Goal: Transaction & Acquisition: Download file/media

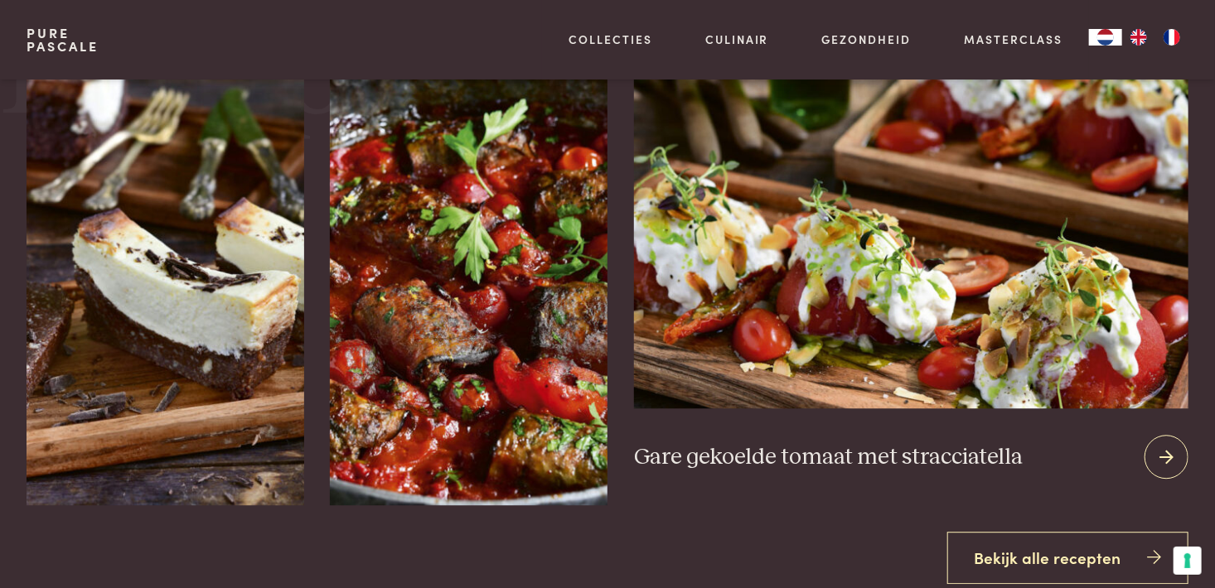
scroll to position [1863, 0]
click at [1167, 470] on div at bounding box center [1166, 457] width 44 height 44
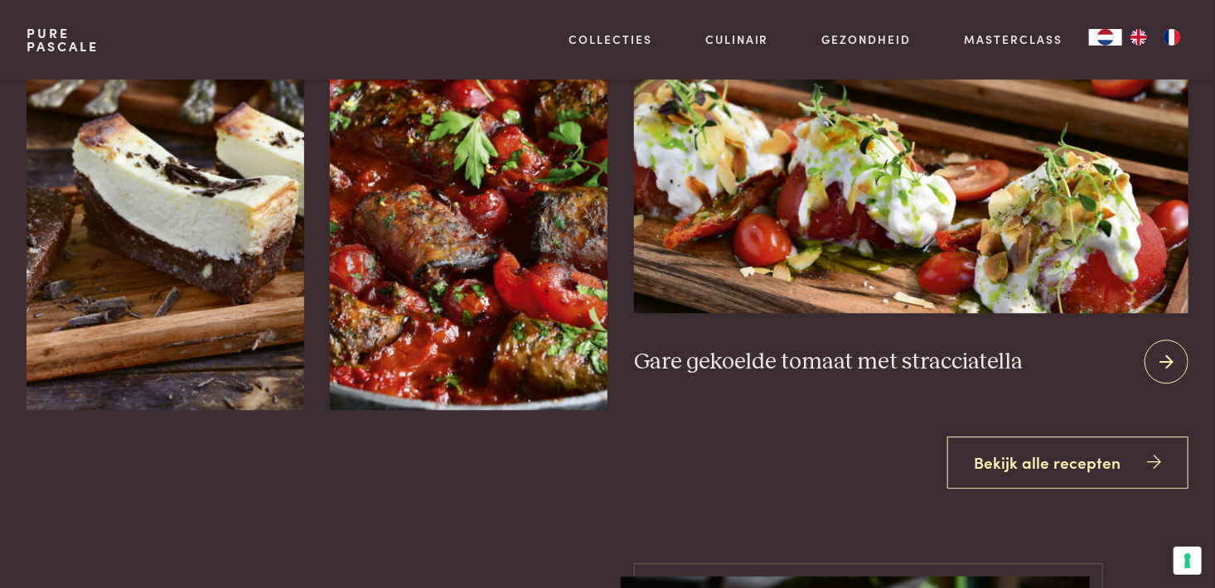
scroll to position [1879, 0]
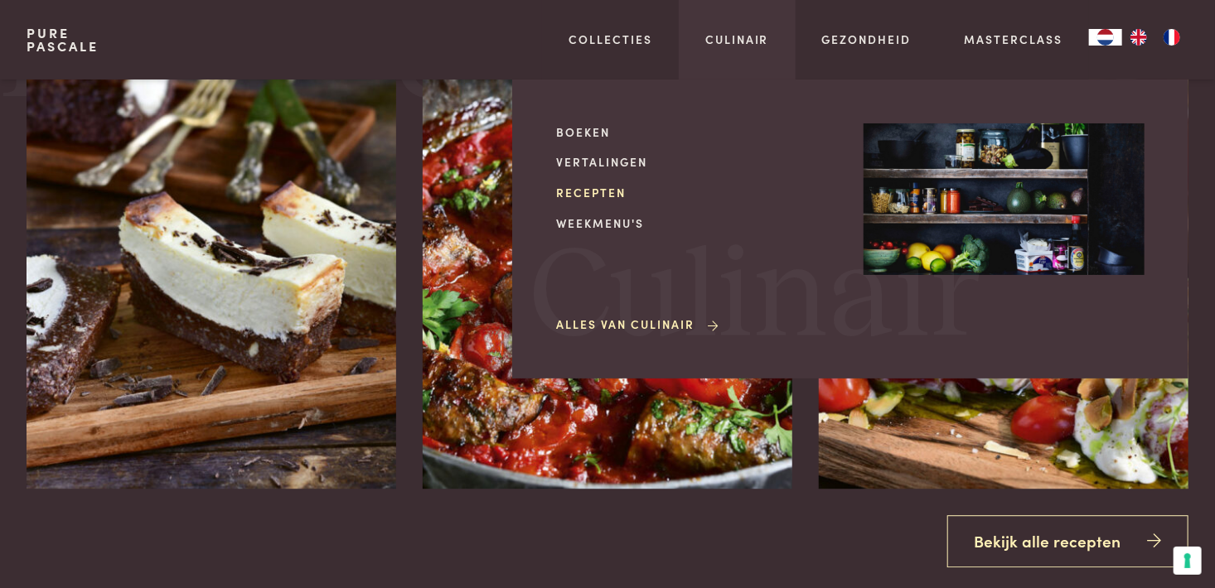
click at [578, 186] on link "Recepten" at bounding box center [696, 192] width 281 height 17
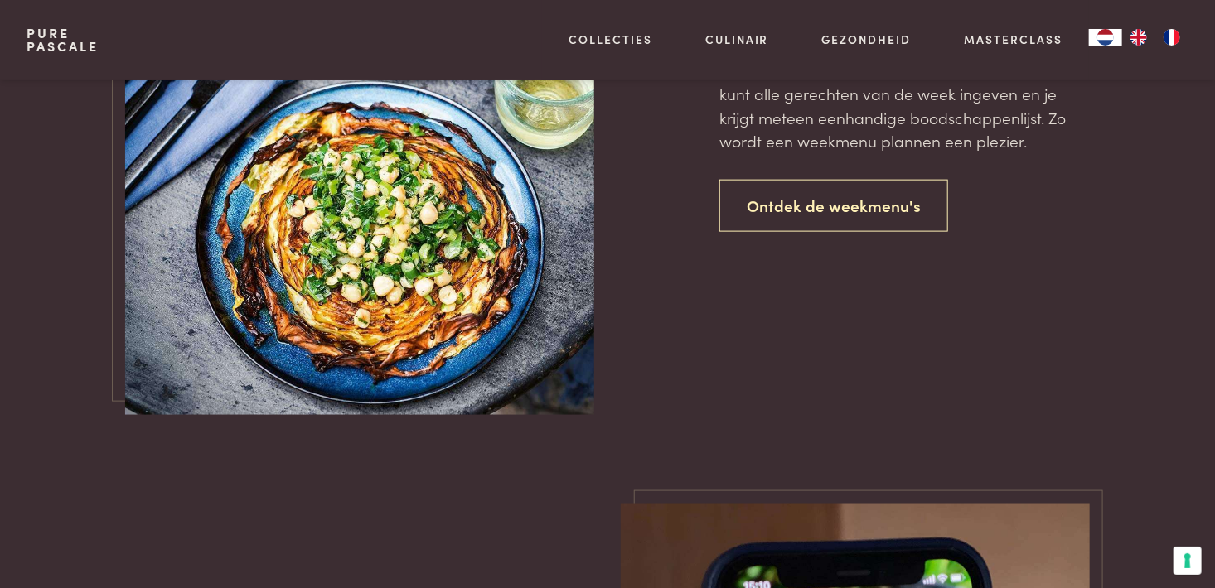
scroll to position [3967, 0]
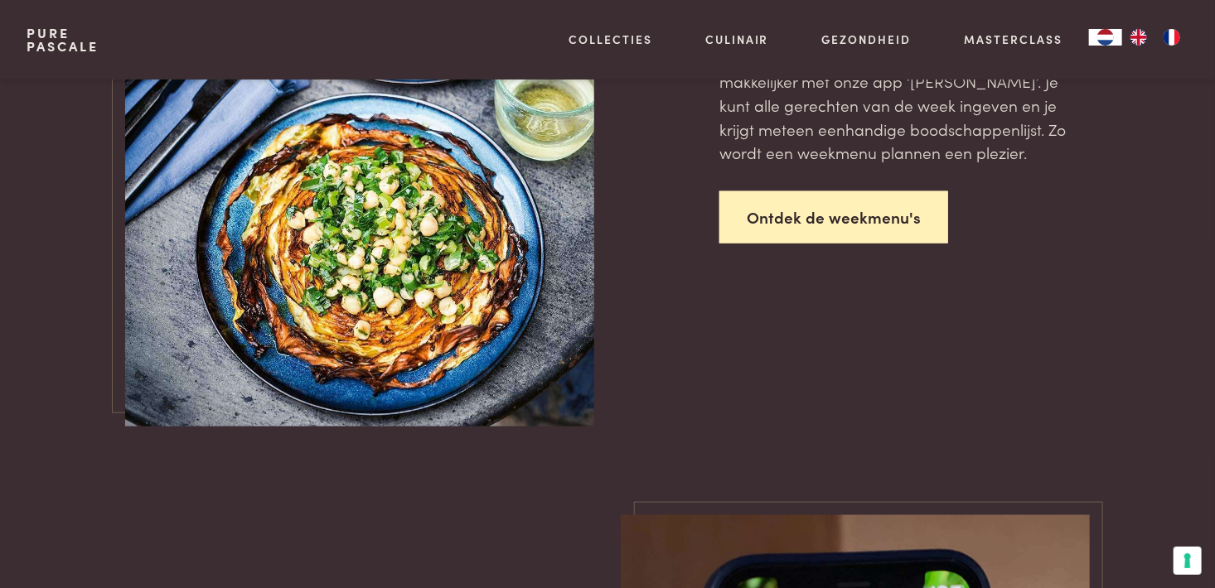
click at [784, 234] on link "Ontdek de weekmenu's" at bounding box center [833, 217] width 229 height 52
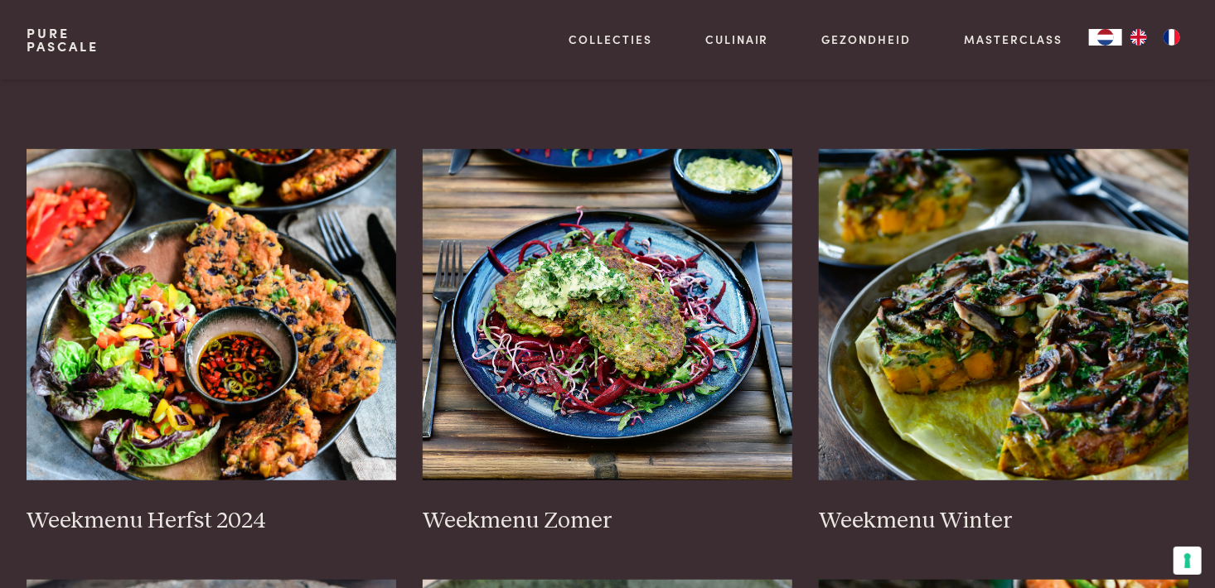
scroll to position [287, 0]
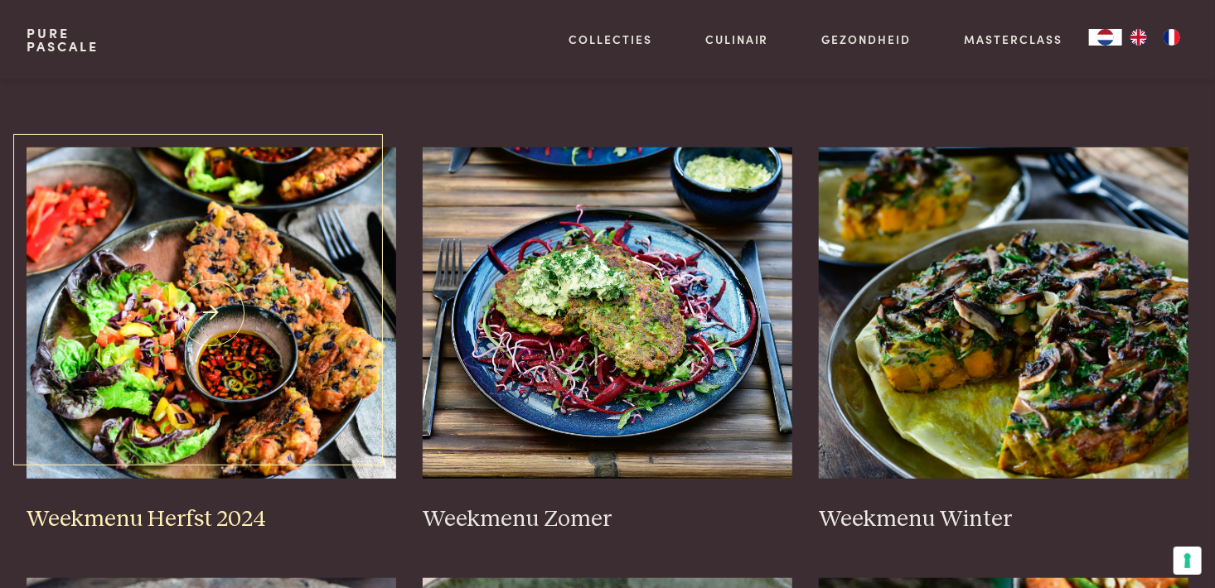
click at [249, 333] on img at bounding box center [212, 312] width 370 height 331
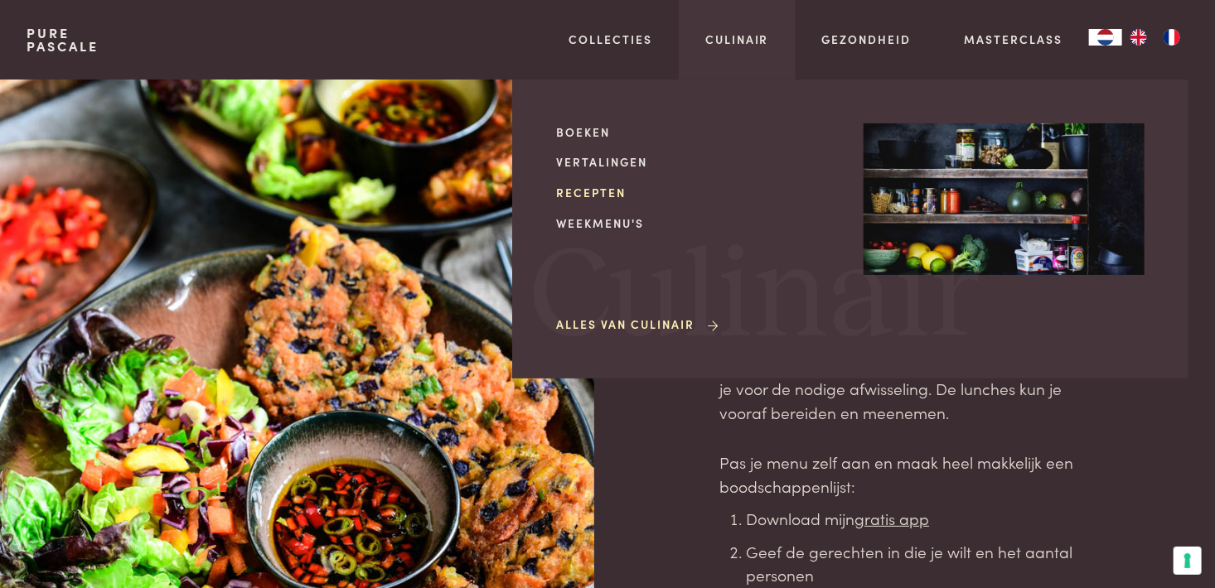
click at [595, 197] on link "Recepten" at bounding box center [696, 192] width 281 height 17
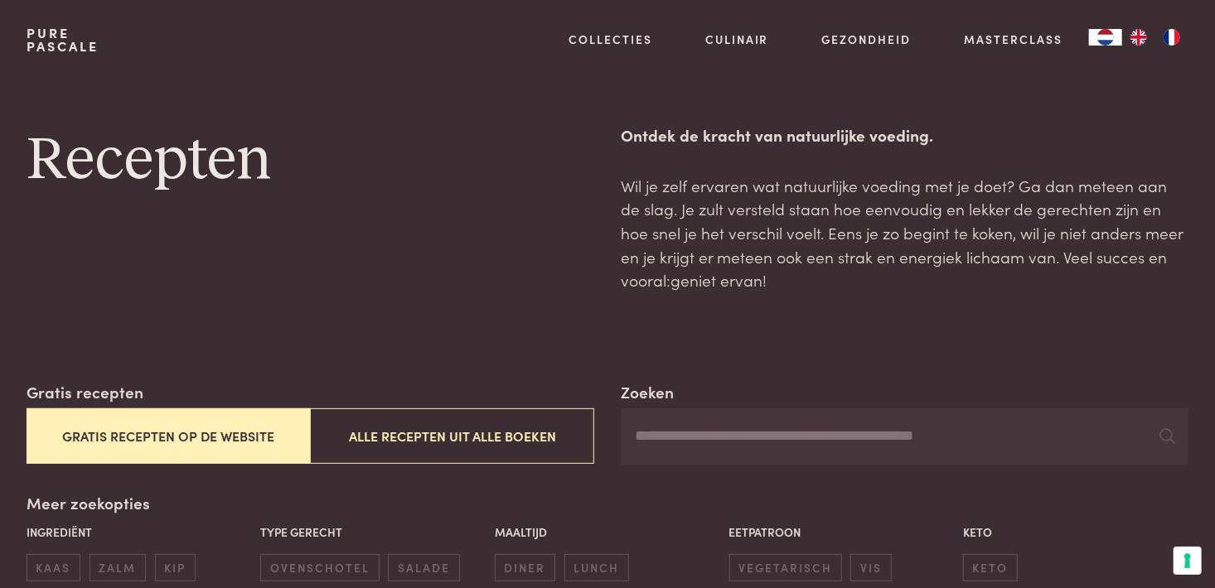
scroll to position [324, 0]
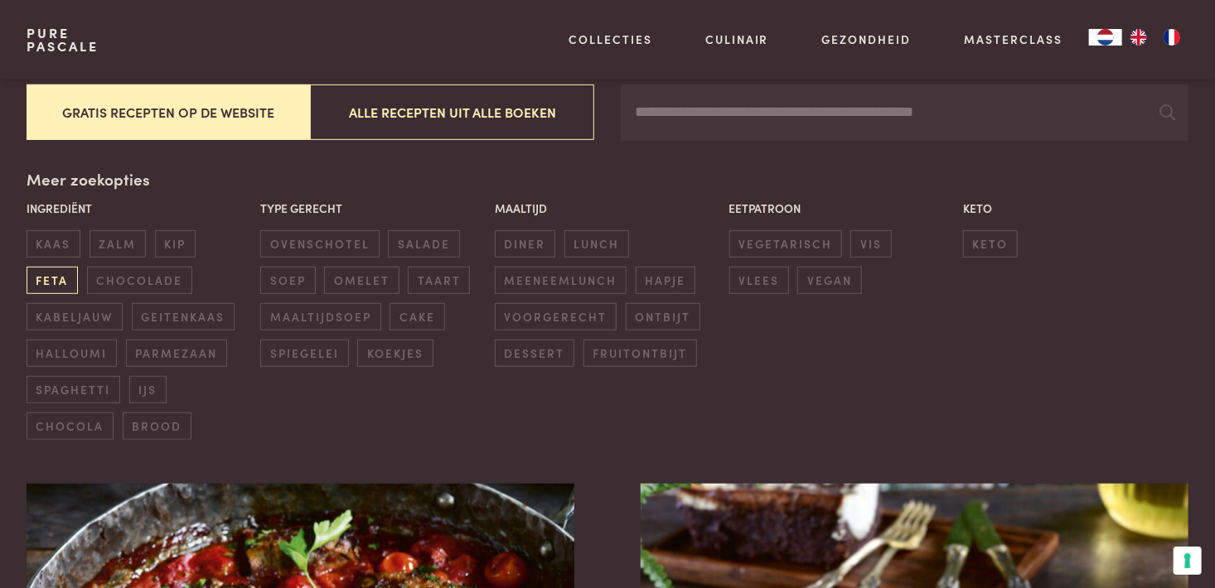
click at [49, 283] on span "feta" at bounding box center [52, 280] width 51 height 27
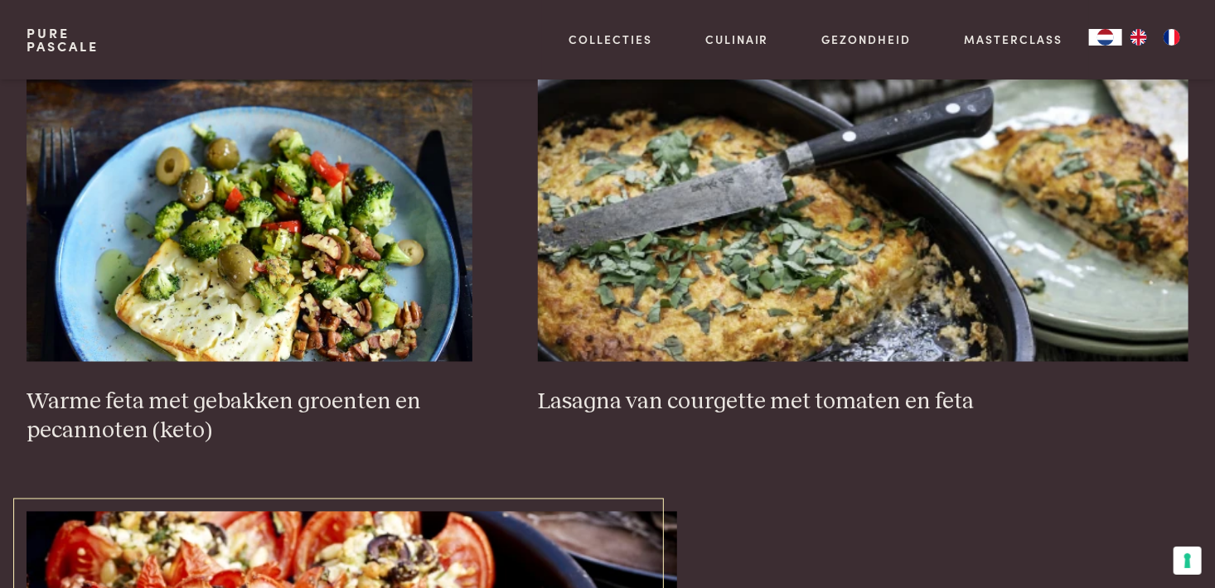
scroll to position [1229, 0]
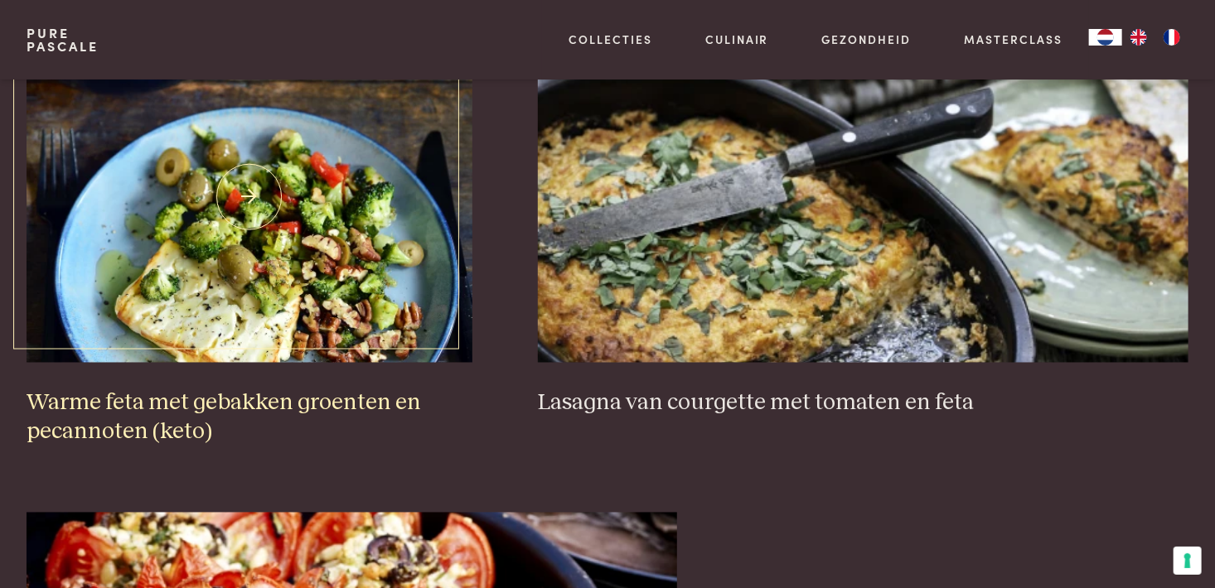
click at [330, 243] on img at bounding box center [250, 196] width 446 height 331
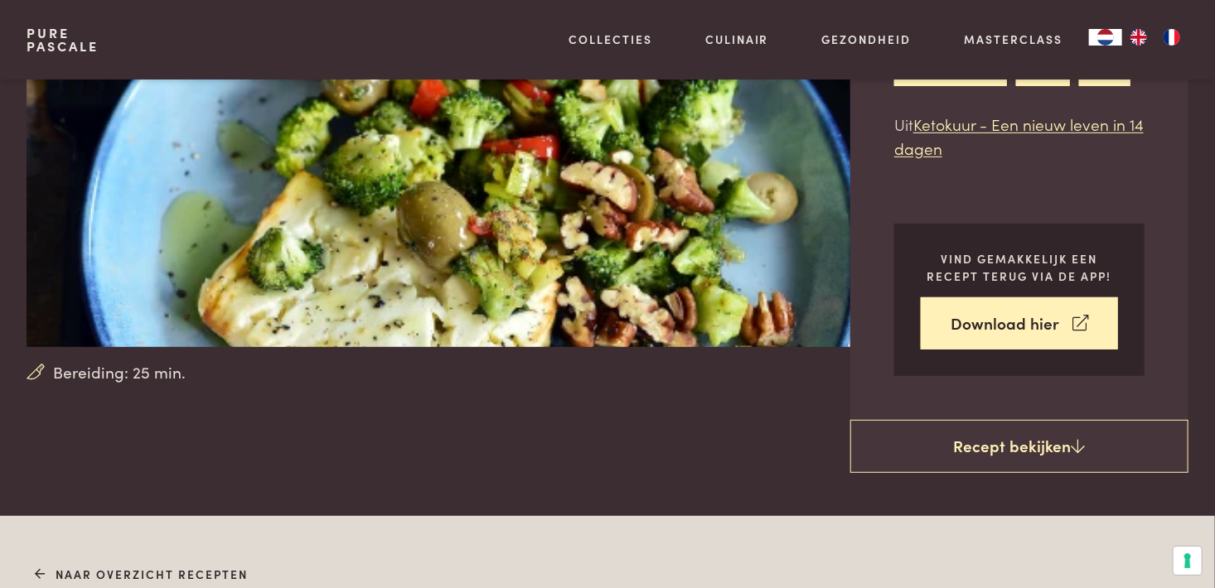
scroll to position [238, 0]
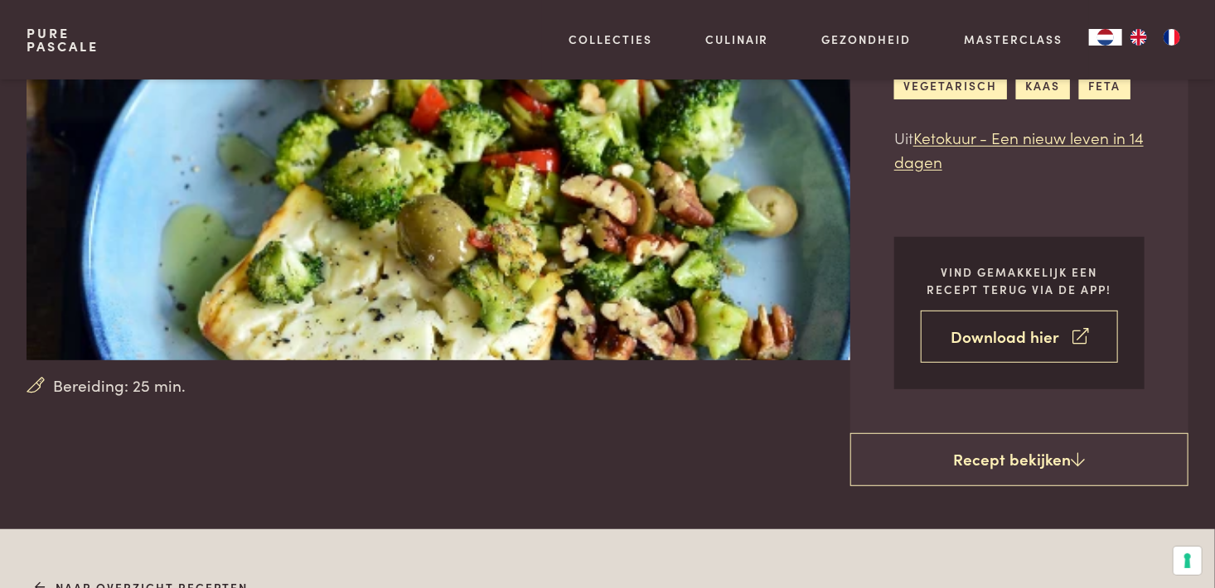
click at [974, 325] on link "Download hier" at bounding box center [1019, 337] width 197 height 52
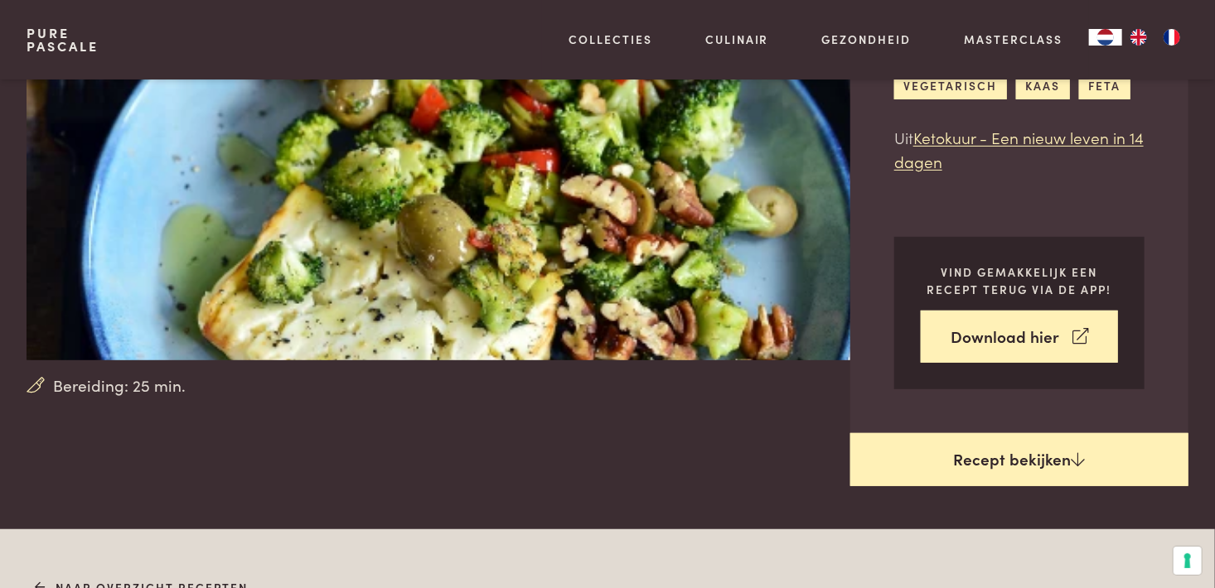
click at [1048, 452] on link "Recept bekijken" at bounding box center [1019, 459] width 338 height 53
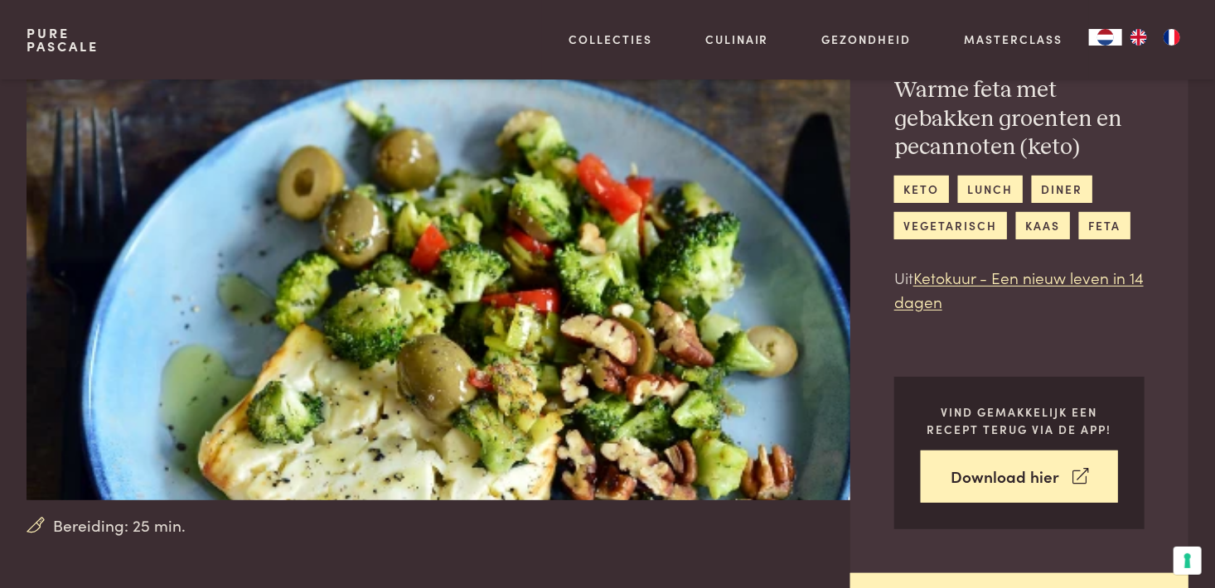
scroll to position [97, 0]
